Goal: Task Accomplishment & Management: Complete application form

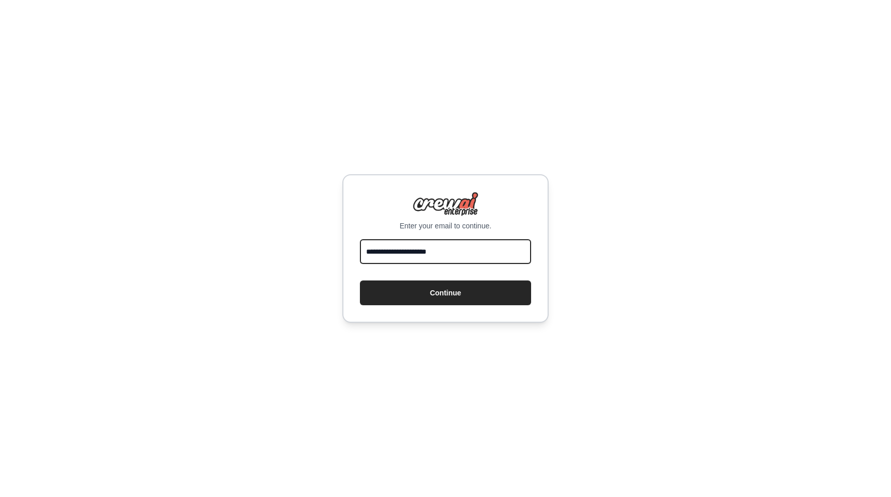
type input "**********"
click at [446, 293] on button "Continue" at bounding box center [445, 293] width 171 height 25
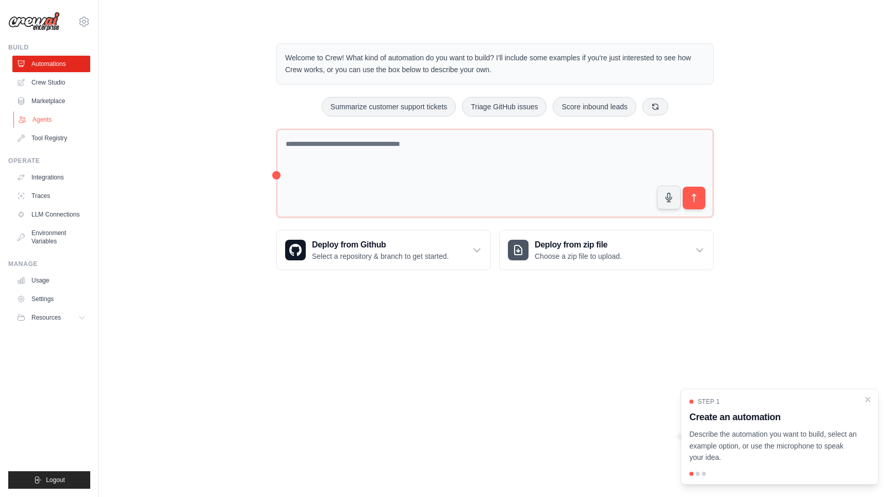
click at [42, 122] on link "Agents" at bounding box center [52, 119] width 78 height 17
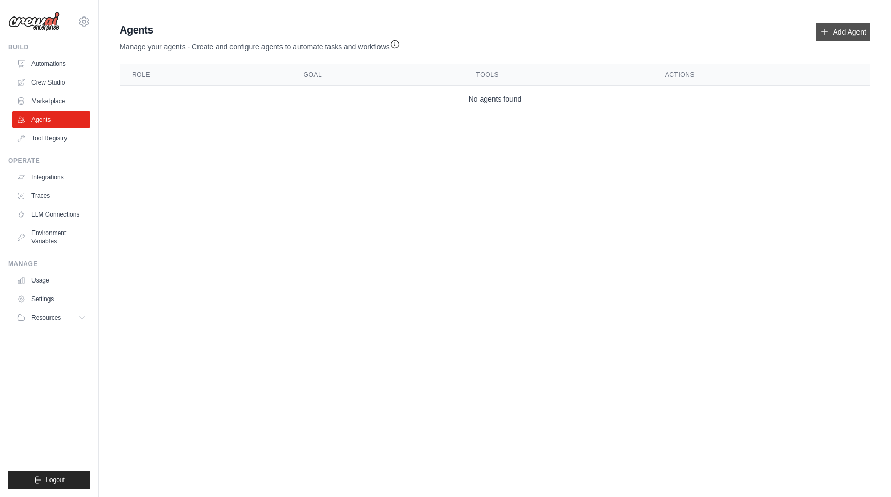
click at [839, 33] on link "Add Agent" at bounding box center [844, 32] width 54 height 19
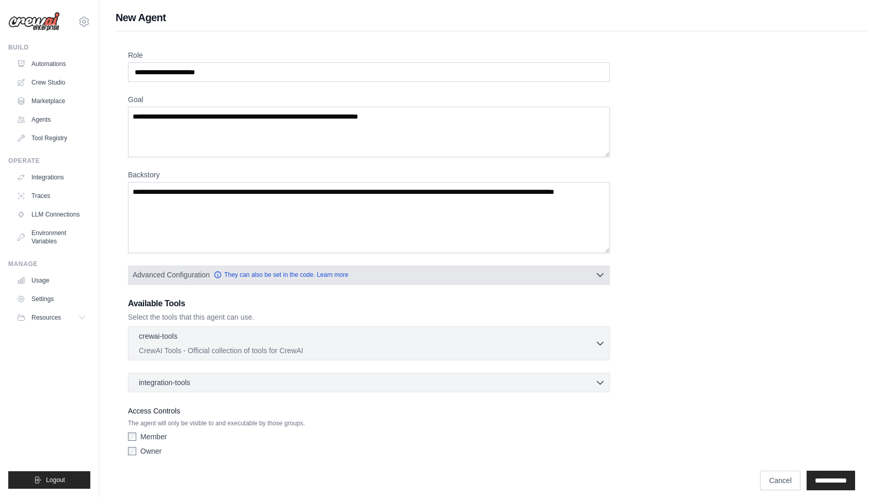
click at [599, 273] on icon "button" at bounding box center [600, 275] width 10 height 10
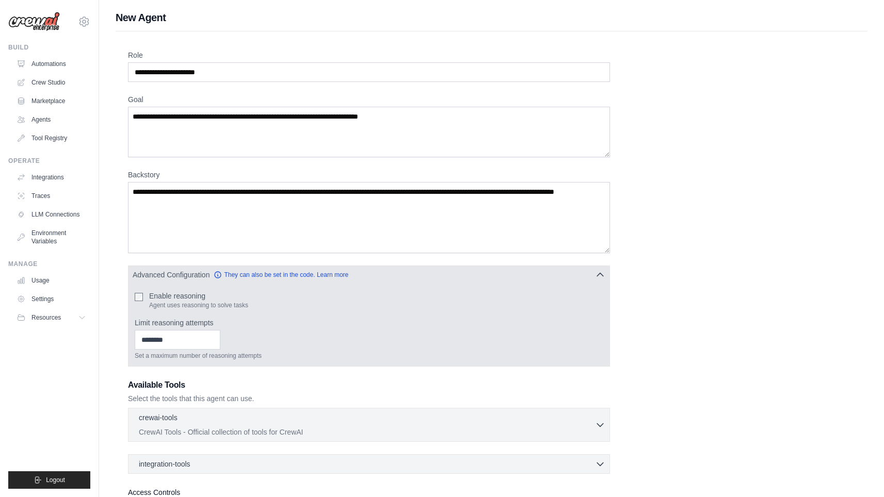
click at [599, 273] on icon "button" at bounding box center [600, 275] width 10 height 10
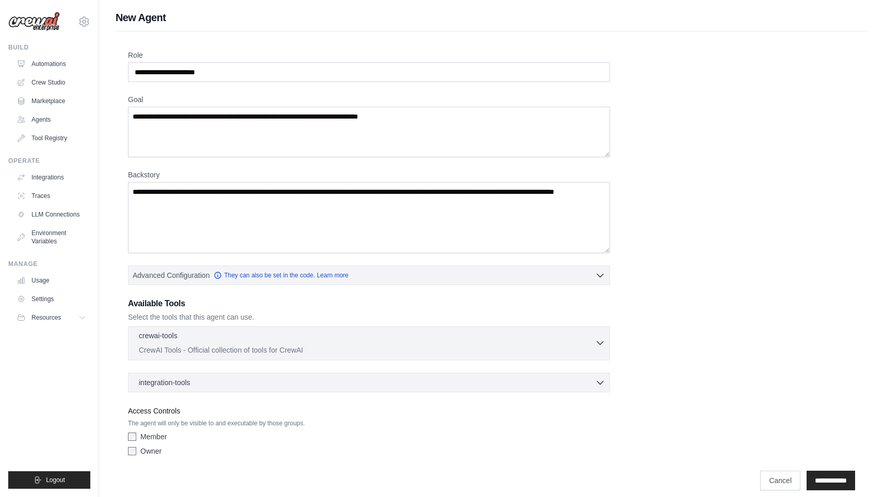
click at [597, 344] on icon "button" at bounding box center [600, 343] width 10 height 10
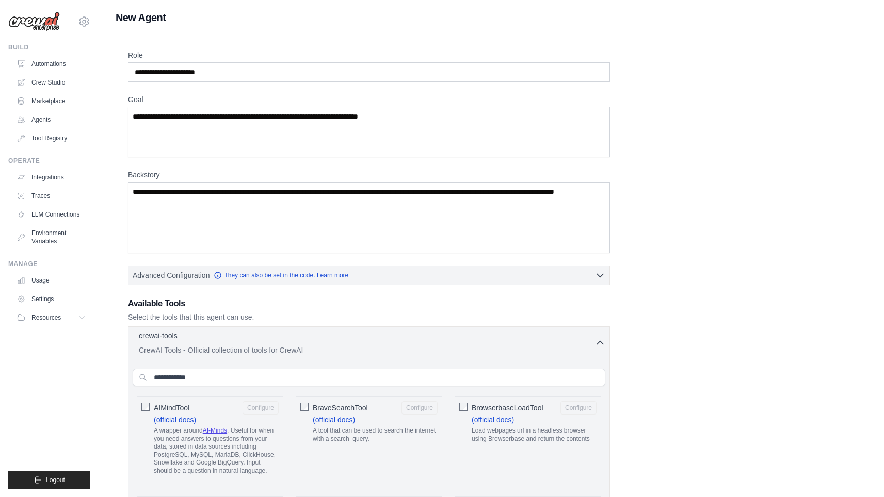
click at [604, 341] on icon "button" at bounding box center [600, 343] width 10 height 10
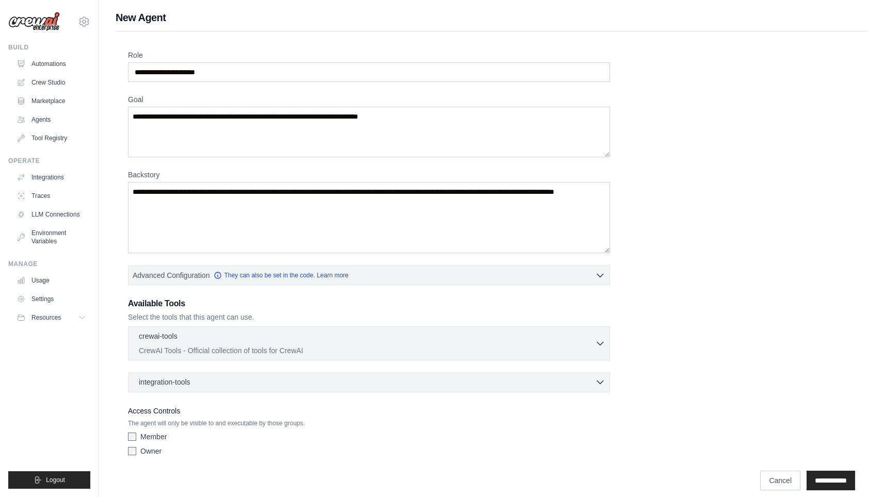
click at [596, 380] on icon "button" at bounding box center [600, 382] width 10 height 10
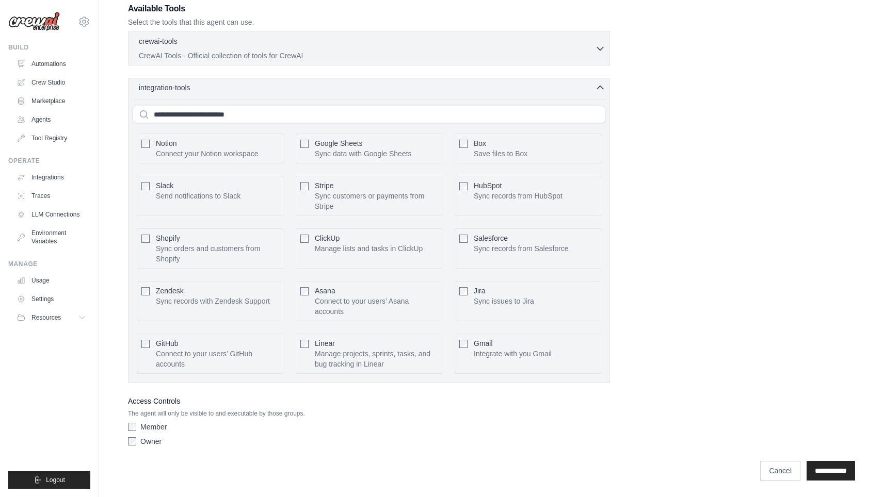
scroll to position [295, 0]
click at [82, 321] on icon at bounding box center [83, 318] width 8 height 8
click at [80, 322] on button "Resources" at bounding box center [52, 318] width 78 height 17
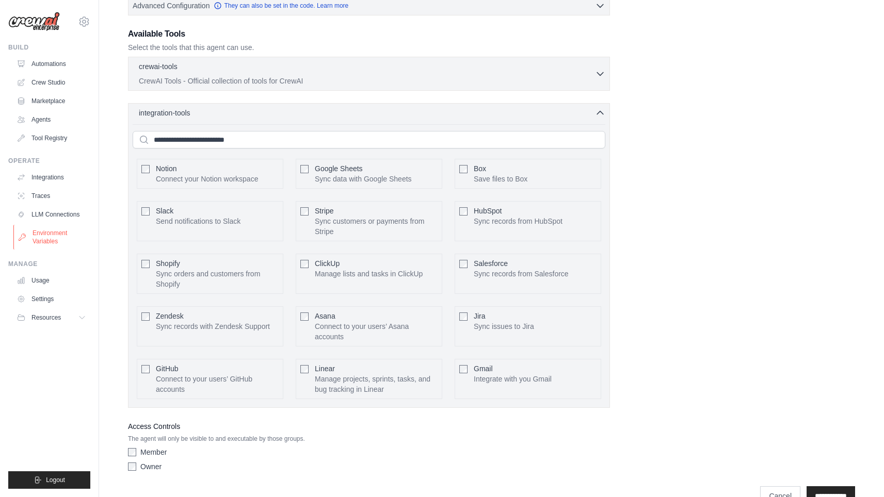
scroll to position [265, 0]
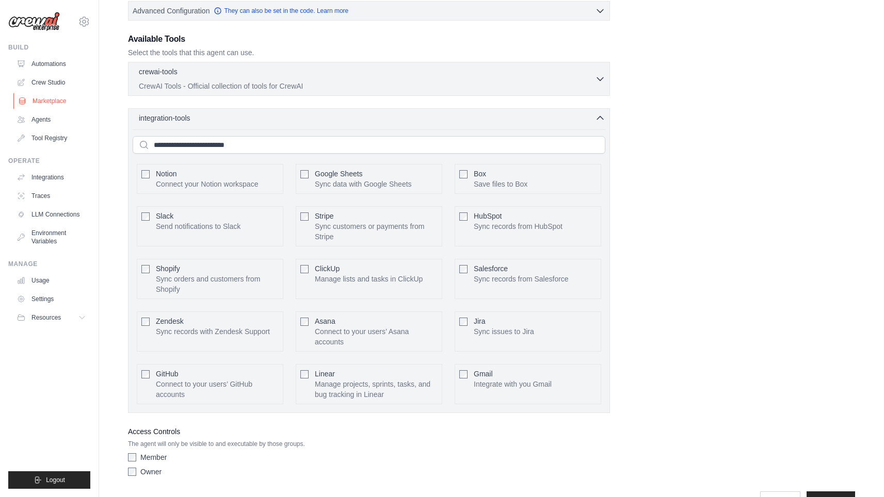
click at [50, 99] on link "Marketplace" at bounding box center [52, 101] width 78 height 17
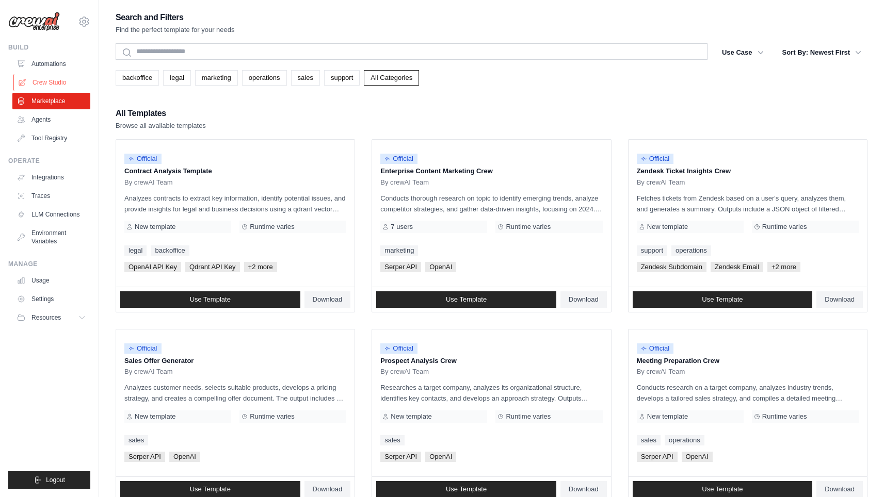
click at [52, 80] on link "Crew Studio" at bounding box center [52, 82] width 78 height 17
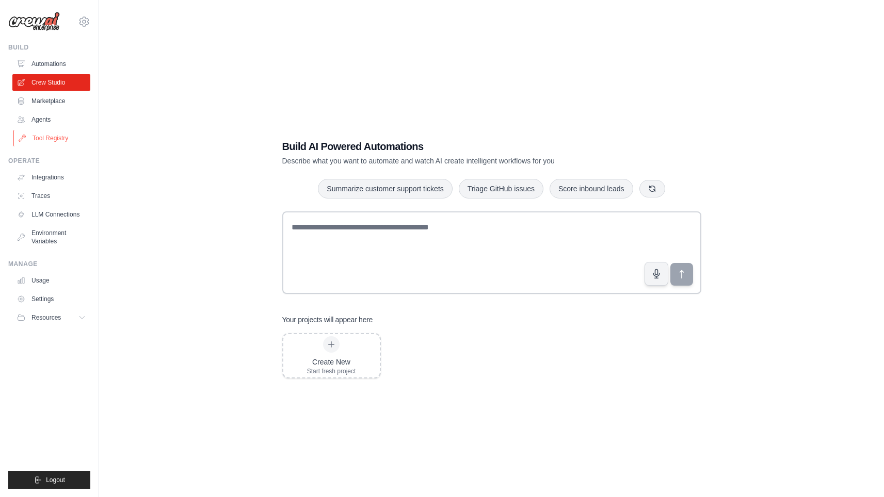
click at [50, 141] on link "Tool Registry" at bounding box center [52, 138] width 78 height 17
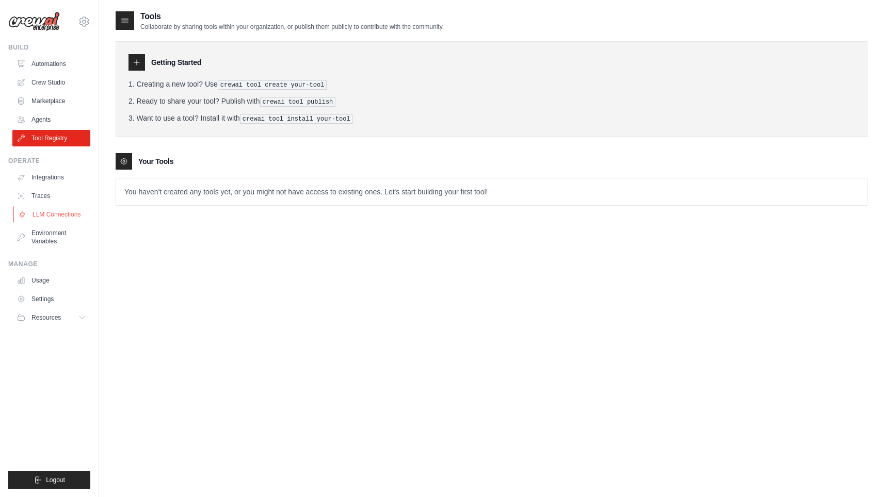
click at [53, 213] on link "LLM Connections" at bounding box center [52, 214] width 78 height 17
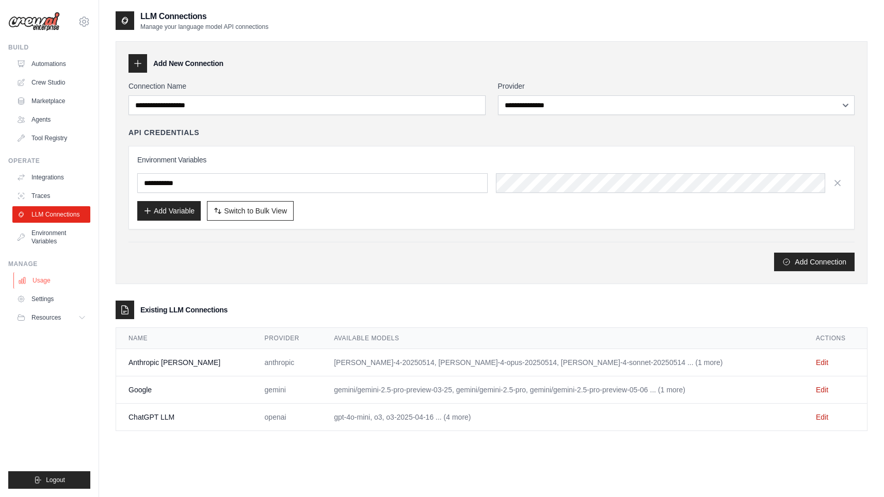
click at [35, 285] on link "Usage" at bounding box center [52, 280] width 78 height 17
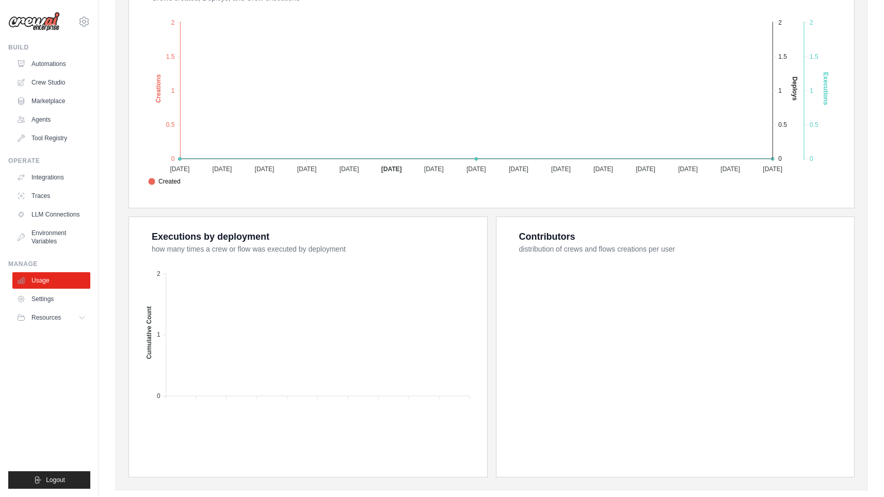
scroll to position [225, 0]
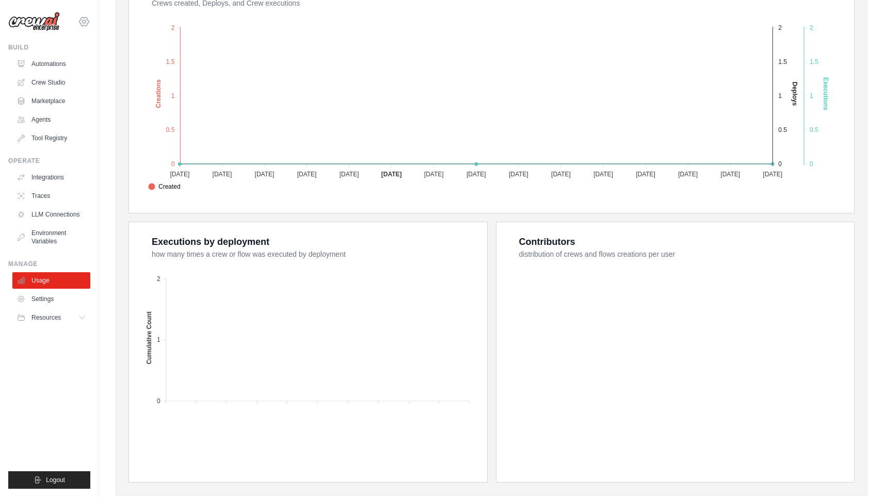
click at [88, 22] on icon at bounding box center [84, 21] width 12 height 12
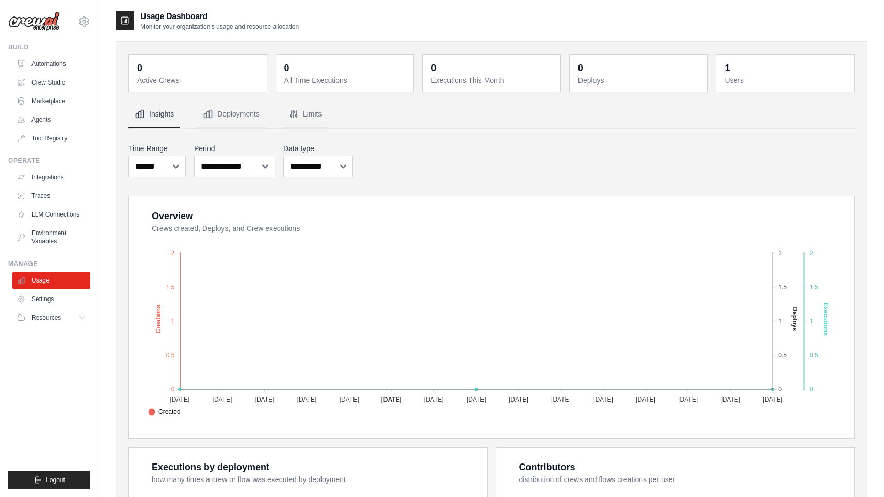
scroll to position [0, 0]
click at [304, 110] on button "Limits" at bounding box center [305, 115] width 46 height 28
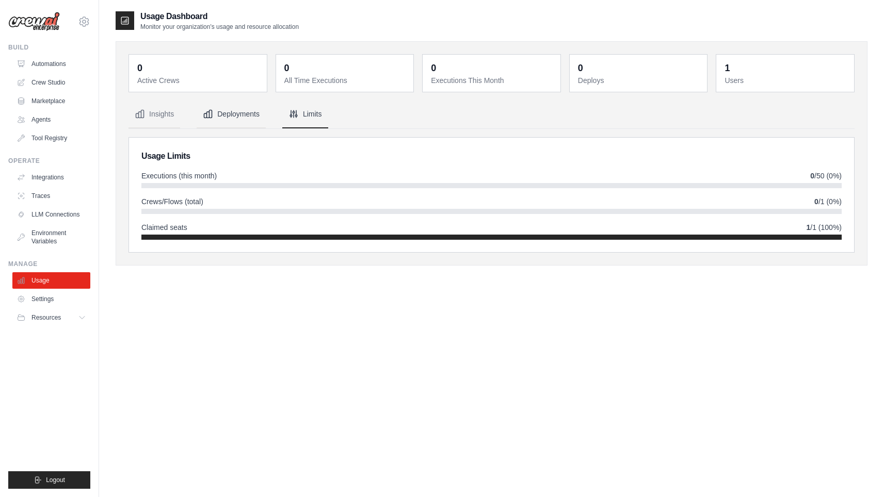
click at [248, 114] on button "Deployments" at bounding box center [231, 115] width 69 height 28
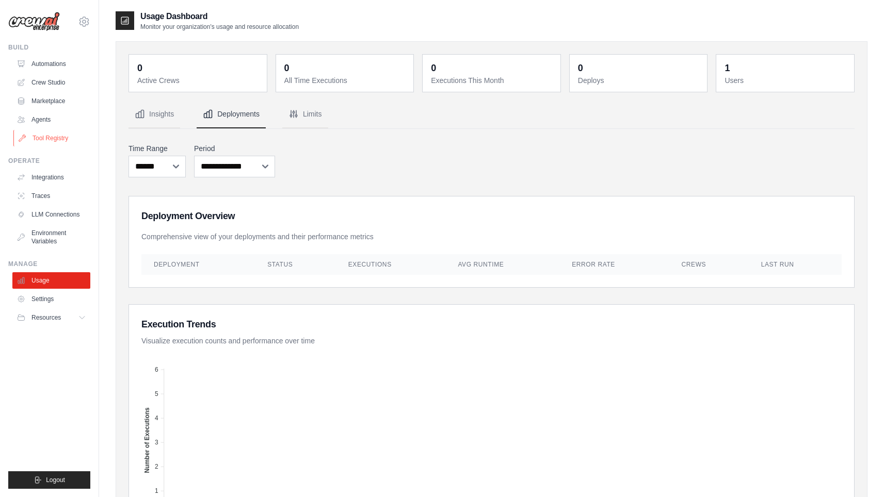
click at [52, 137] on link "Tool Registry" at bounding box center [52, 138] width 78 height 17
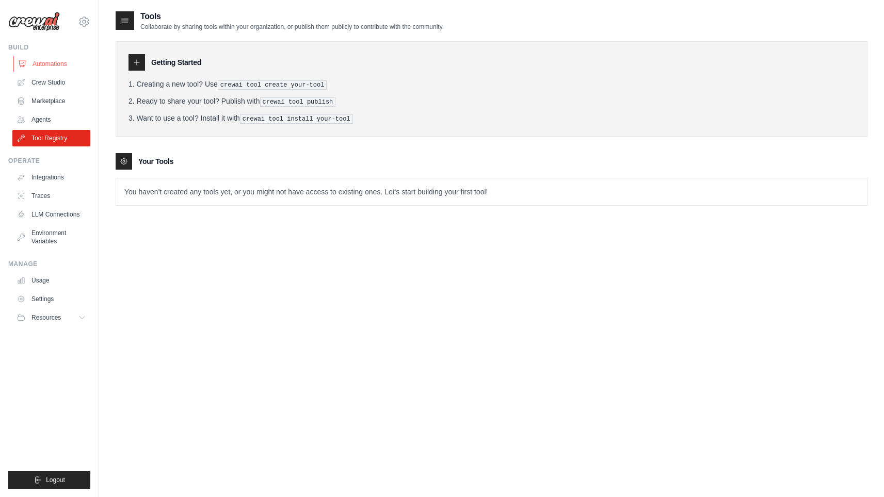
click at [48, 63] on link "Automations" at bounding box center [52, 64] width 78 height 17
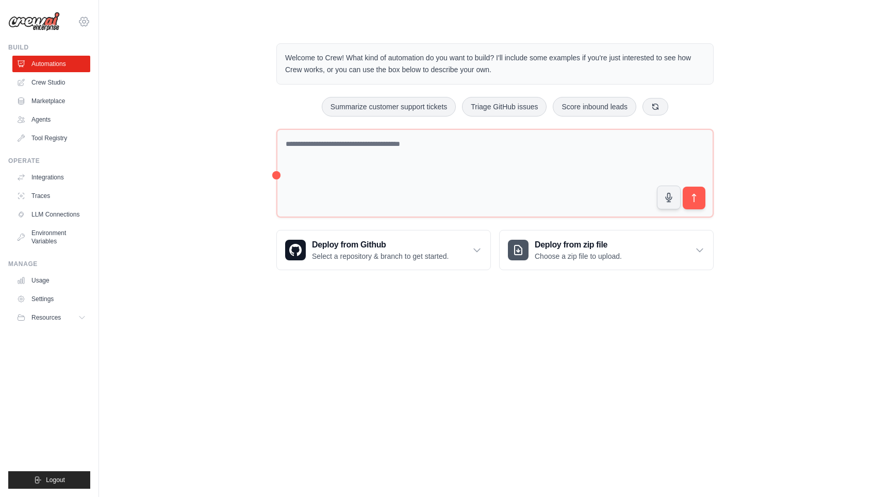
click at [80, 27] on icon at bounding box center [84, 21] width 12 height 12
click at [76, 47] on div "[EMAIL_ADDRESS][DOMAIN_NAME]" at bounding box center [84, 45] width 74 height 10
click at [58, 71] on link "Settings" at bounding box center [84, 70] width 91 height 19
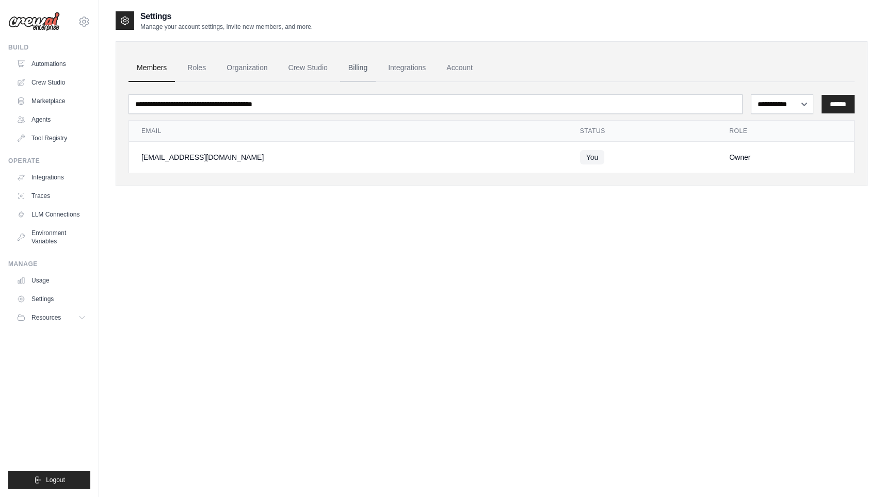
click at [358, 70] on link "Billing" at bounding box center [358, 68] width 36 height 28
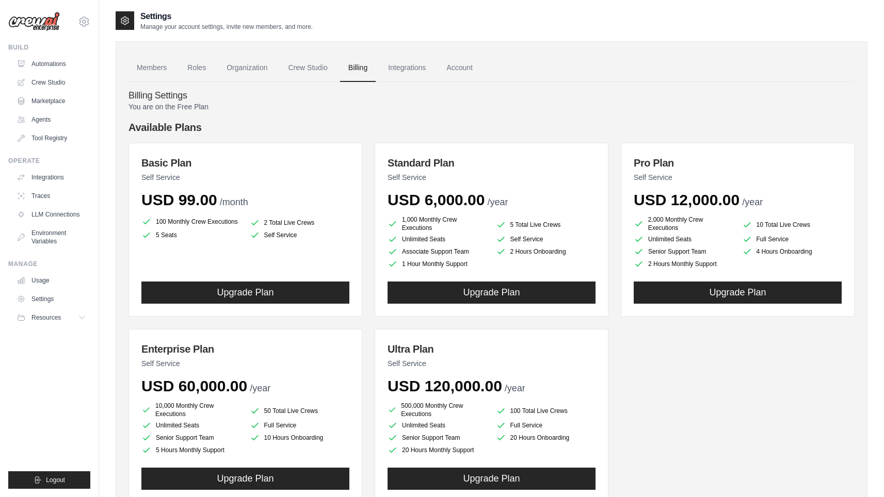
click at [356, 68] on link "Billing" at bounding box center [358, 68] width 36 height 28
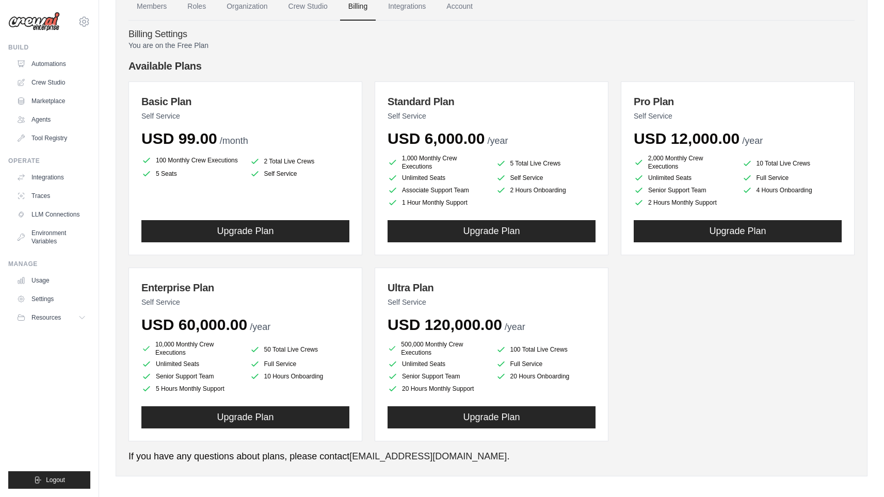
scroll to position [60, 0]
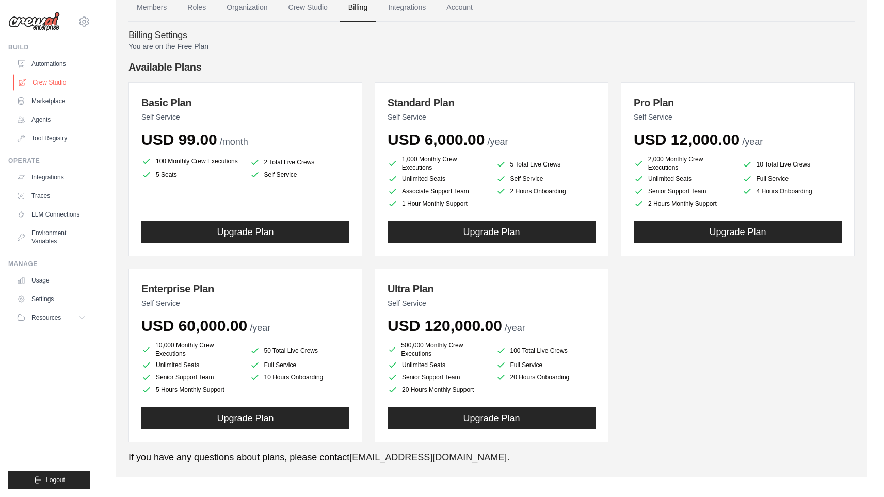
click at [52, 85] on link "Crew Studio" at bounding box center [52, 82] width 78 height 17
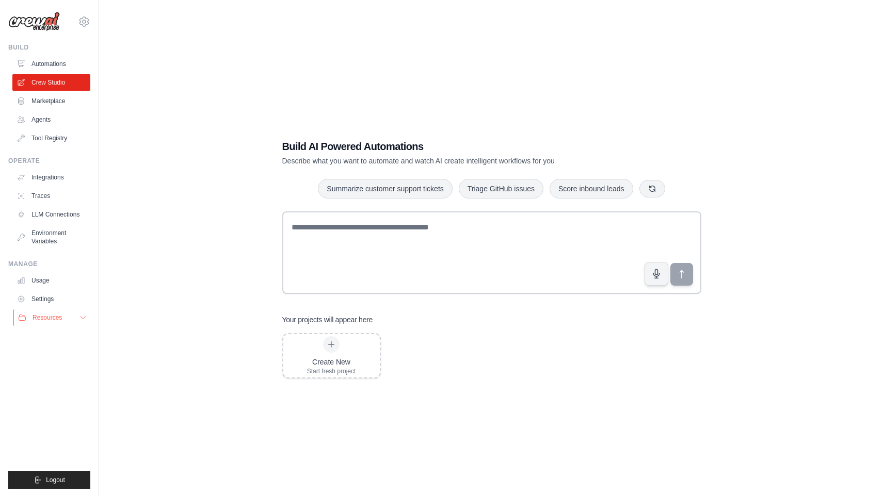
click at [57, 318] on span "Resources" at bounding box center [47, 318] width 29 height 8
click at [54, 298] on link "Settings" at bounding box center [52, 299] width 78 height 17
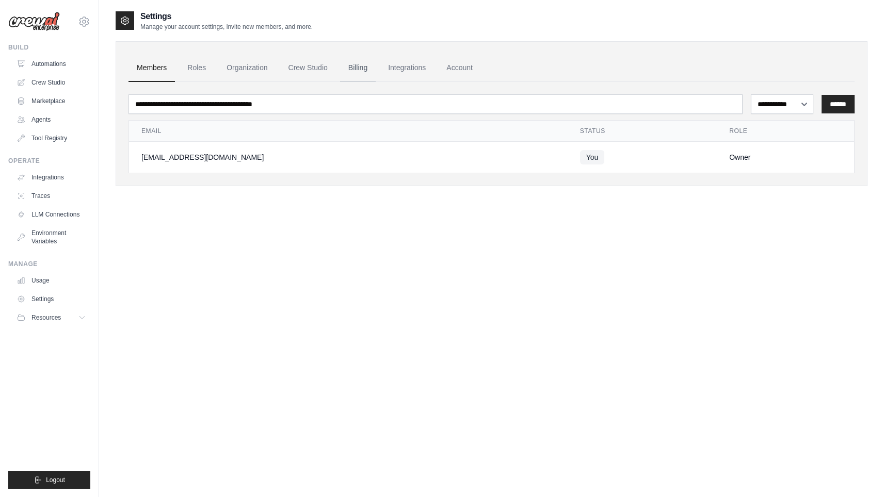
click at [359, 64] on link "Billing" at bounding box center [358, 68] width 36 height 28
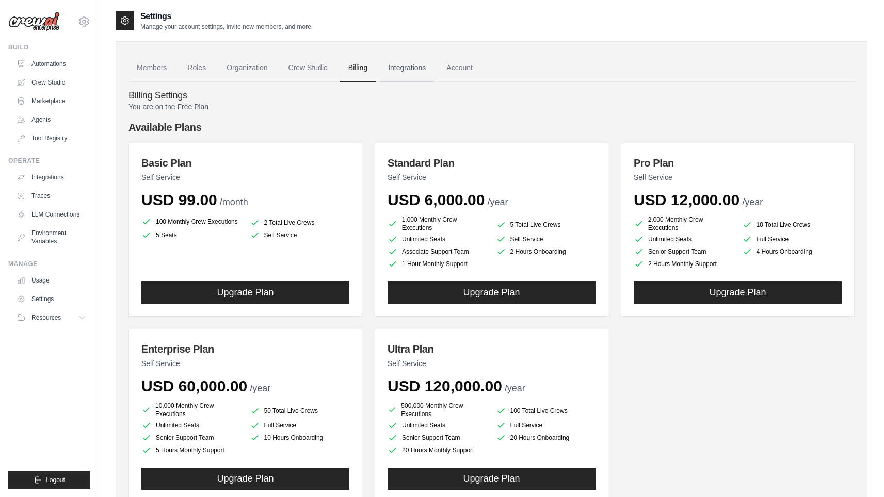
click at [396, 66] on link "Integrations" at bounding box center [407, 68] width 54 height 28
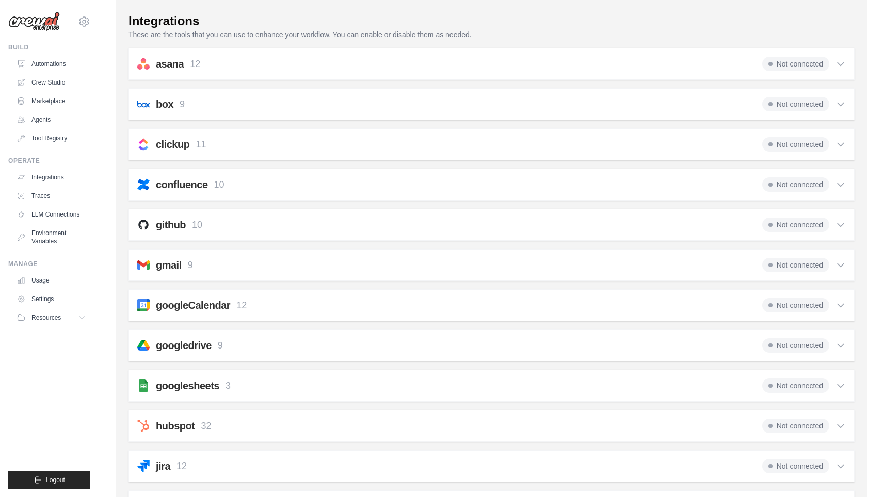
scroll to position [72, 0]
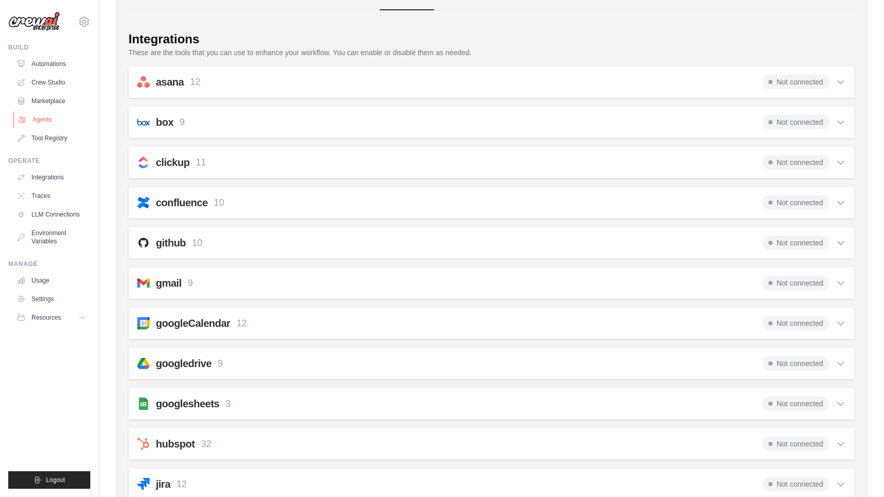
click at [43, 118] on link "Agents" at bounding box center [52, 119] width 78 height 17
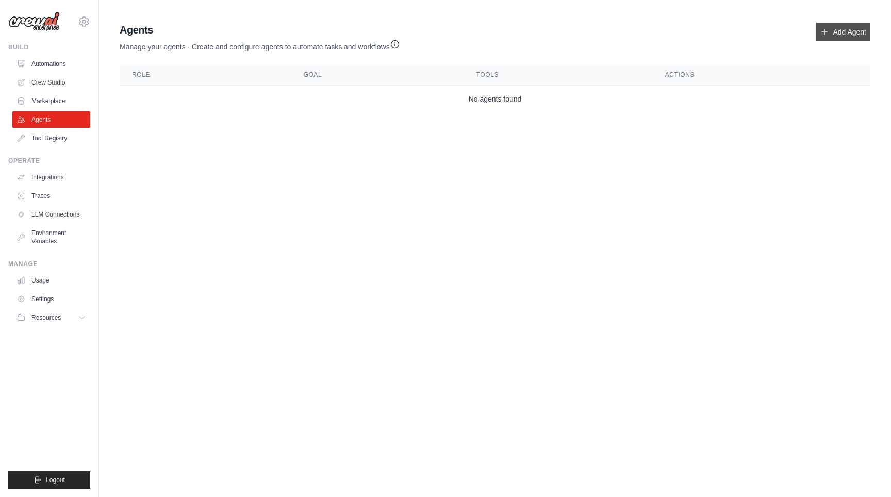
click at [853, 31] on link "Add Agent" at bounding box center [844, 32] width 54 height 19
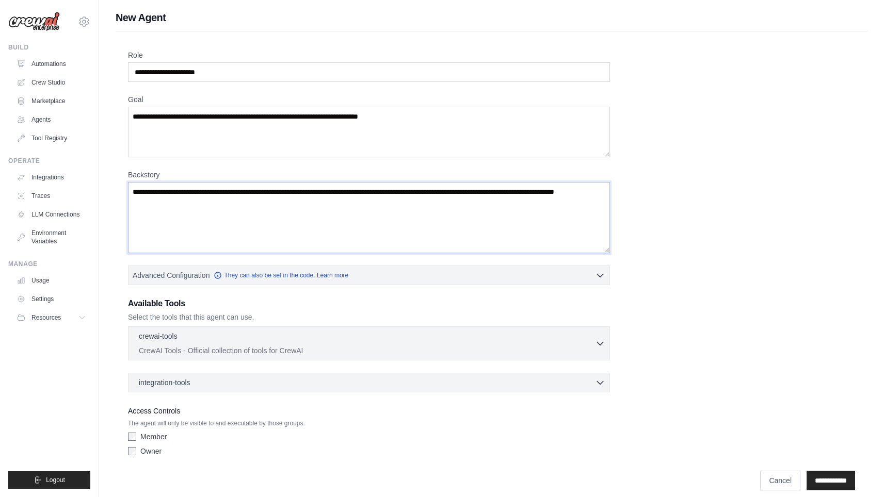
click at [250, 204] on textarea "Backstory" at bounding box center [369, 217] width 482 height 71
paste textarea "**********"
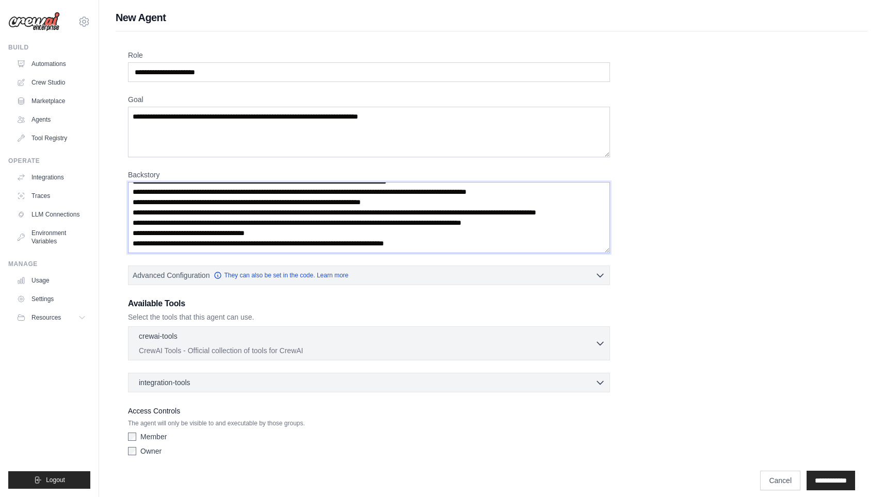
scroll to position [222, 0]
click at [166, 246] on textarea "Backstory" at bounding box center [369, 217] width 482 height 71
paste textarea "**********"
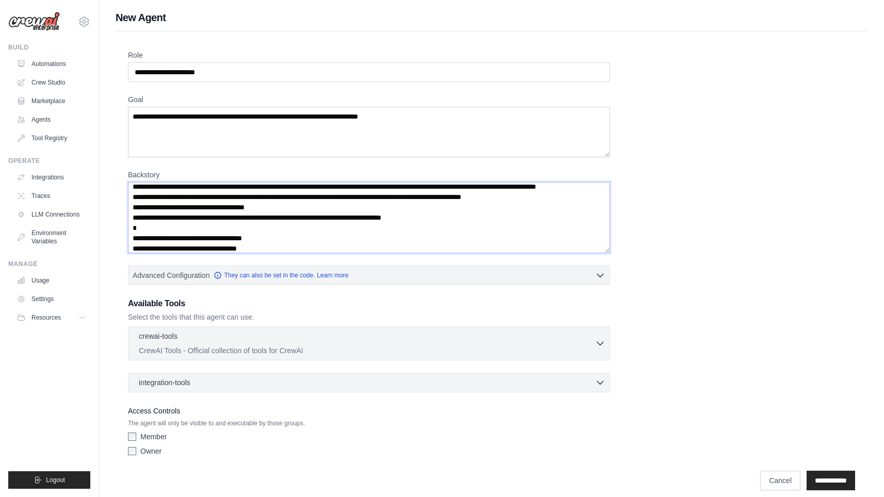
scroll to position [939, 0]
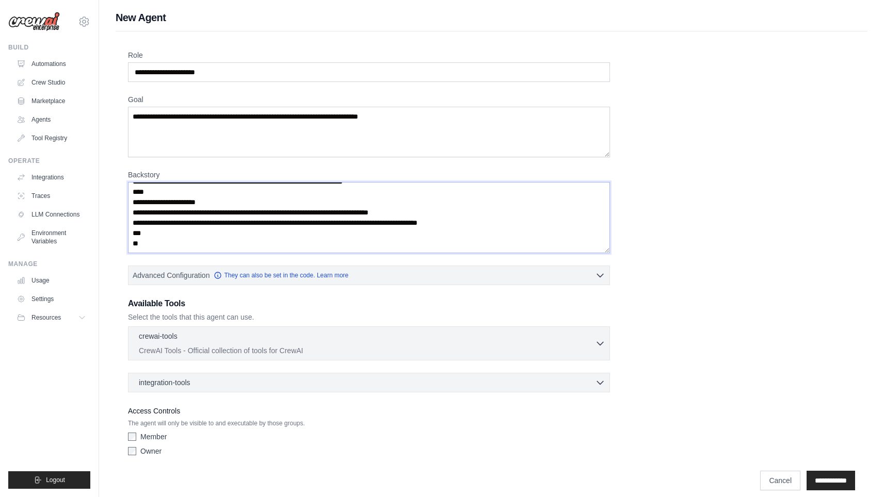
paste textarea "**********"
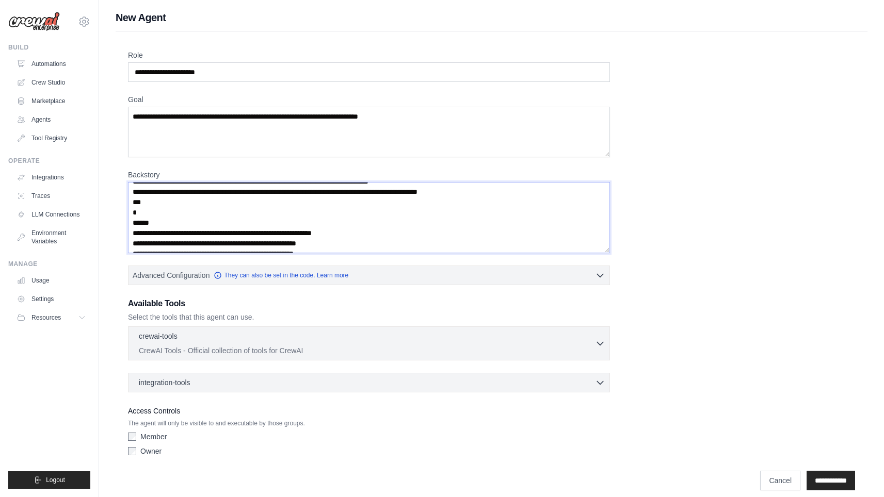
scroll to position [1826, 0]
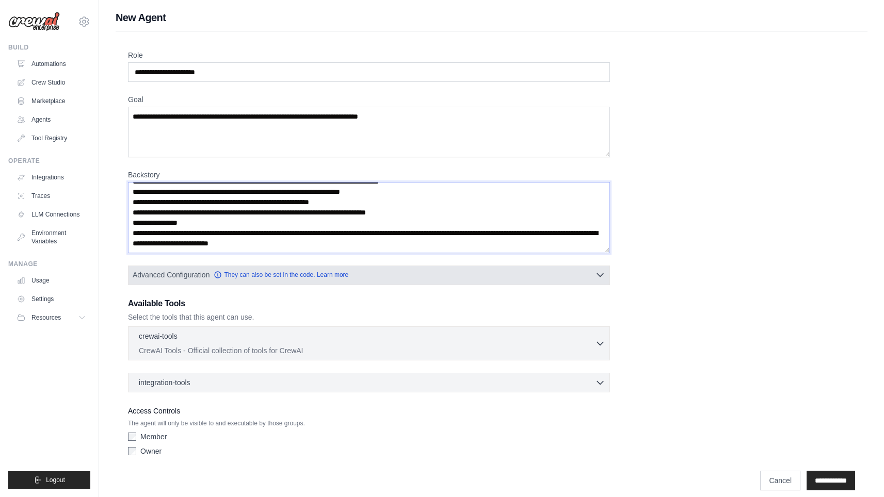
type textarea "**********"
click at [601, 276] on icon "button" at bounding box center [600, 275] width 6 height 3
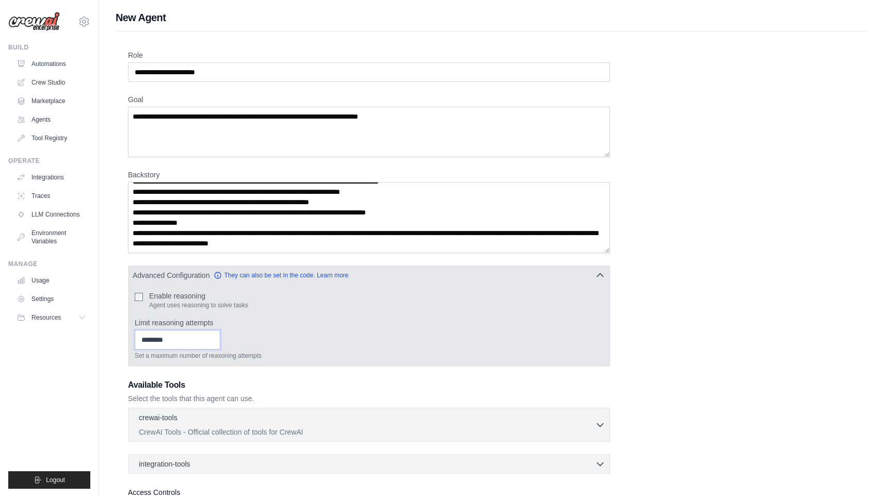
click at [197, 337] on input "Limit reasoning attempts" at bounding box center [178, 340] width 86 height 20
type input "*"
click at [214, 339] on input "*" at bounding box center [178, 340] width 86 height 20
click at [214, 344] on input "*" at bounding box center [178, 340] width 86 height 20
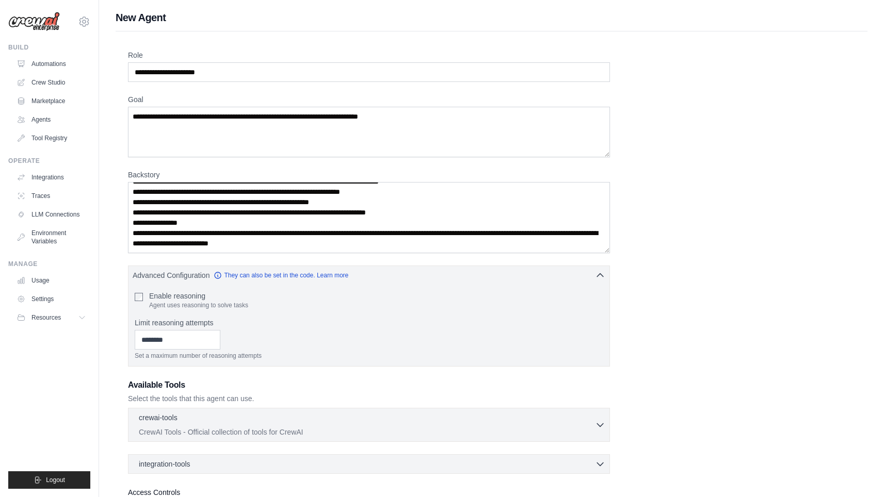
click at [104, 345] on div "New Agent Role Goal [GEOGRAPHIC_DATA] Advanced Configuration They can also be s…" at bounding box center [491, 294] width 785 height 568
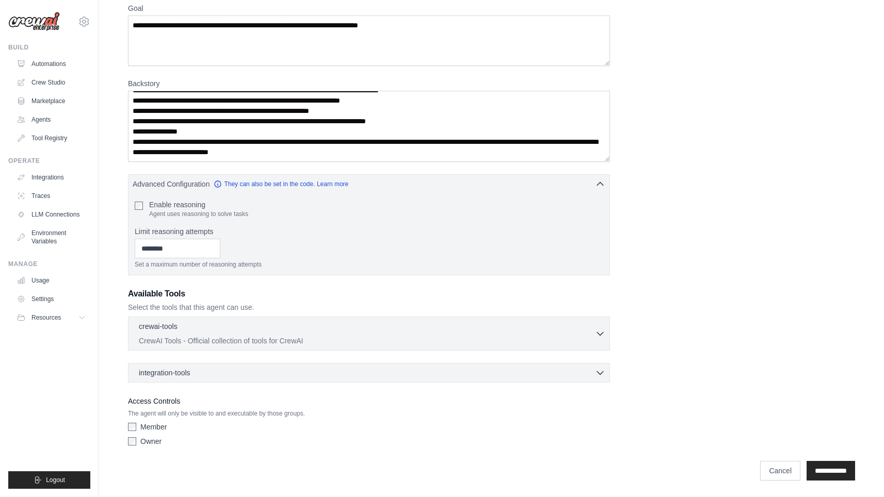
scroll to position [91, 0]
click at [599, 374] on icon "button" at bounding box center [600, 372] width 6 height 3
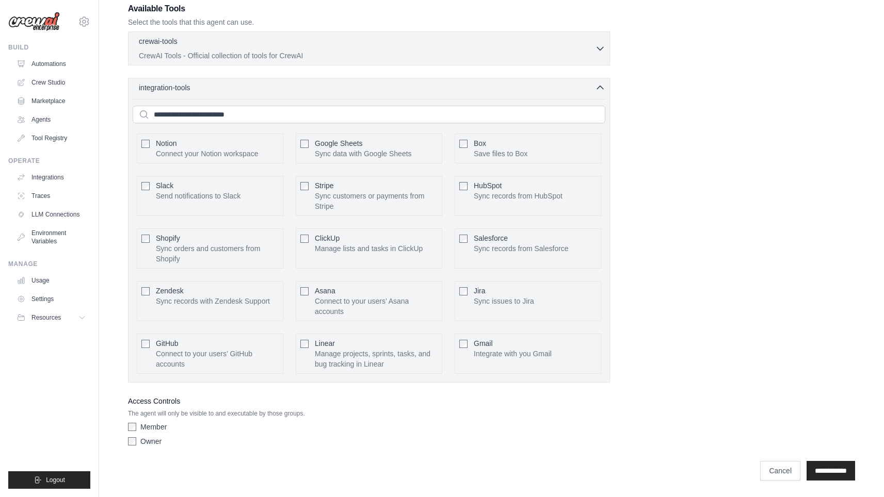
scroll to position [377, 0]
click at [271, 119] on input "text" at bounding box center [369, 115] width 473 height 18
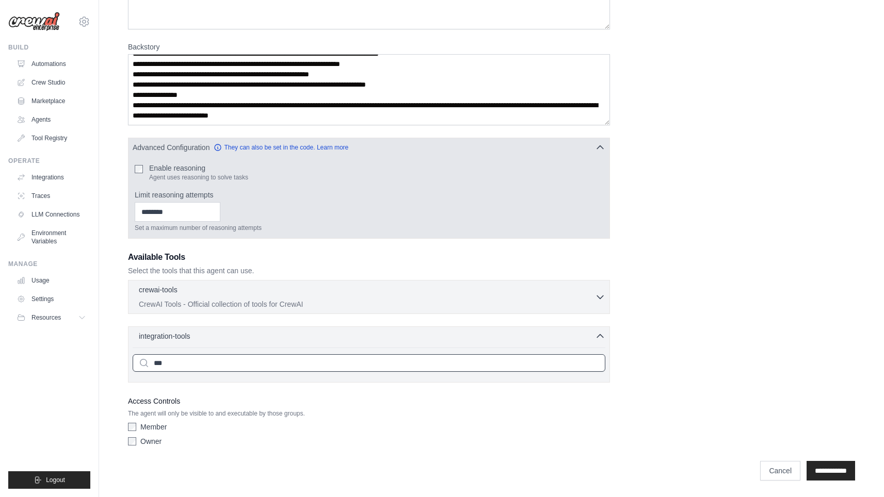
scroll to position [128, 0]
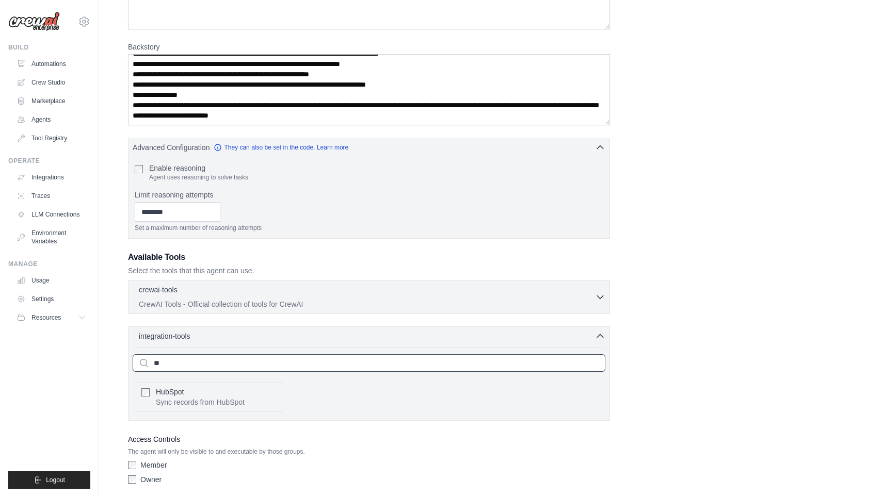
type input "*"
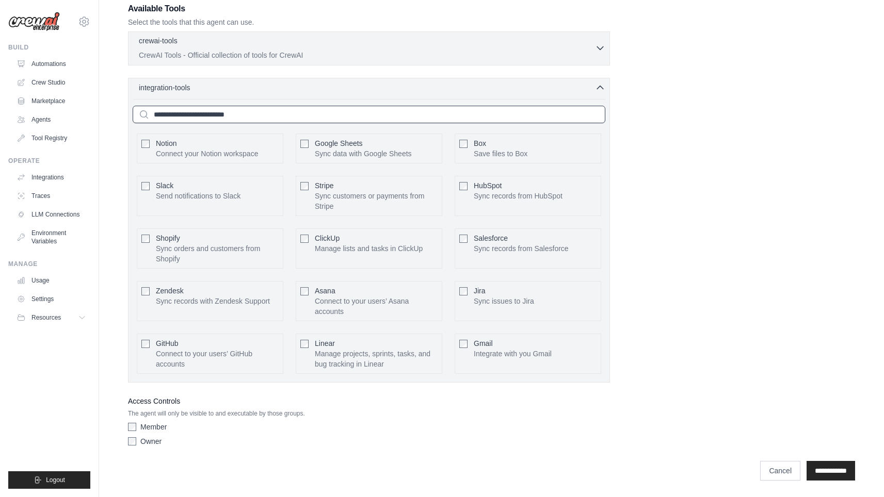
scroll to position [377, 0]
